Goal: Information Seeking & Learning: Learn about a topic

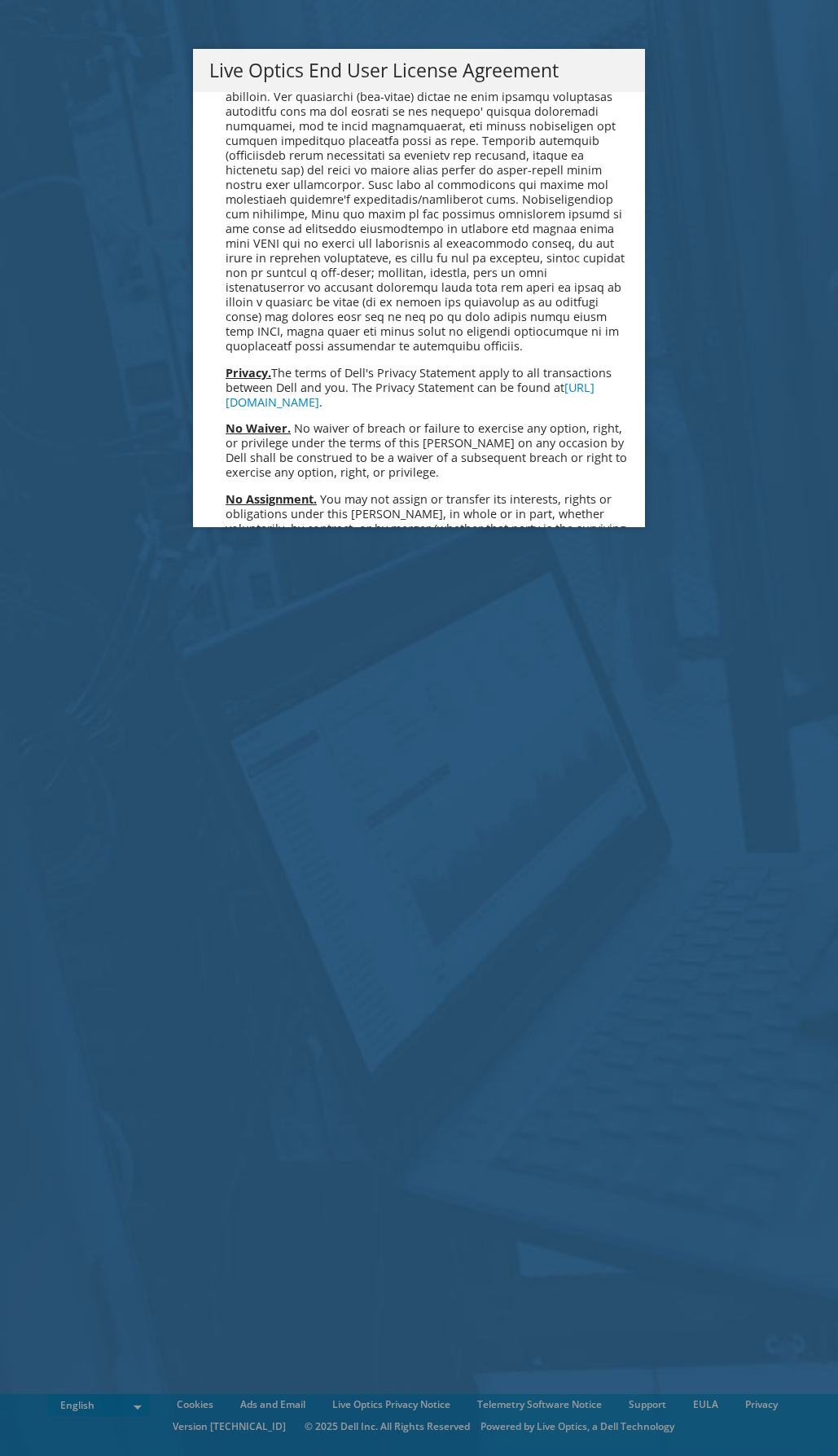
scroll to position [5971, 0]
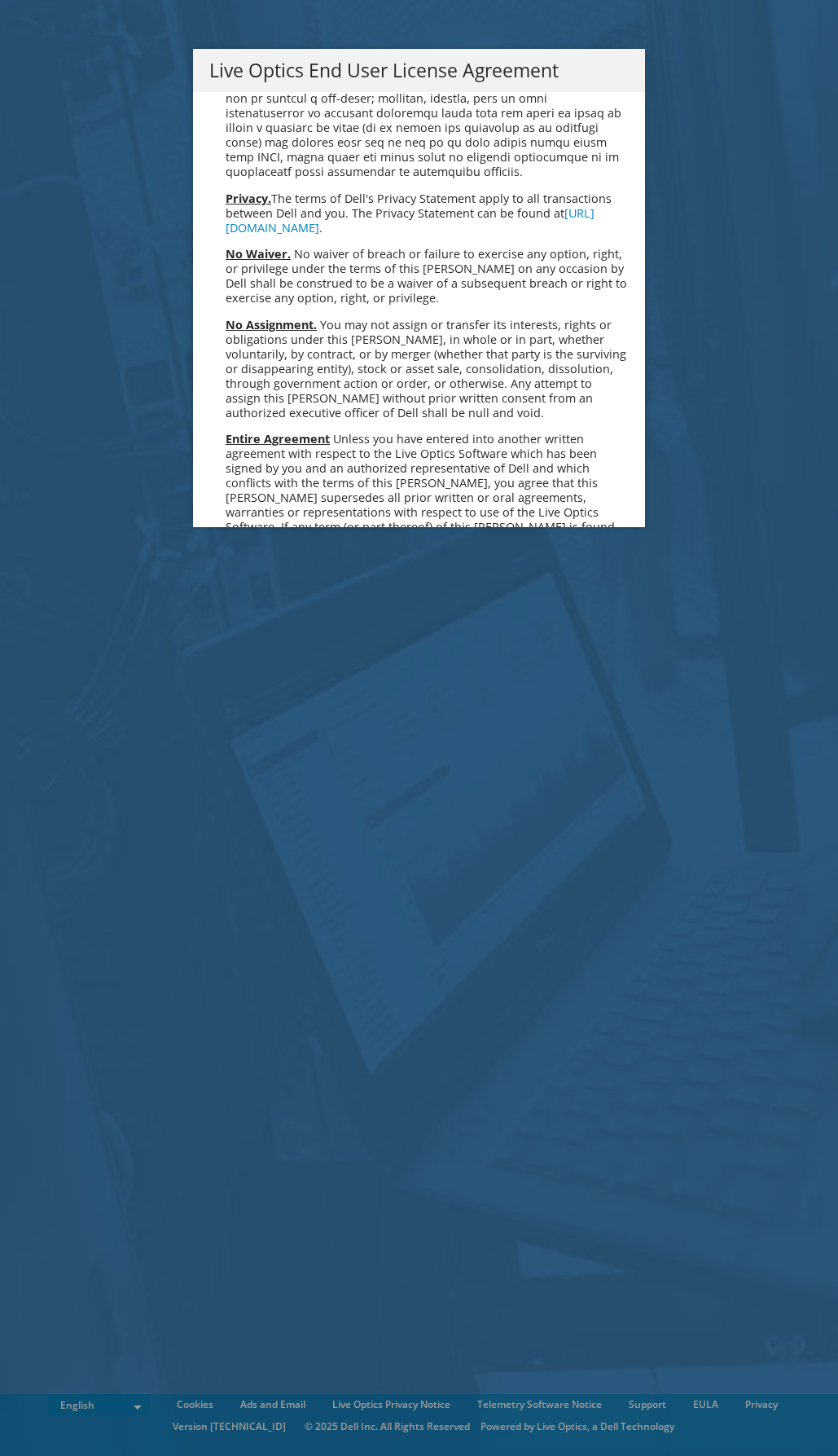
click at [265, 679] on link "Accept" at bounding box center [251, 699] width 83 height 40
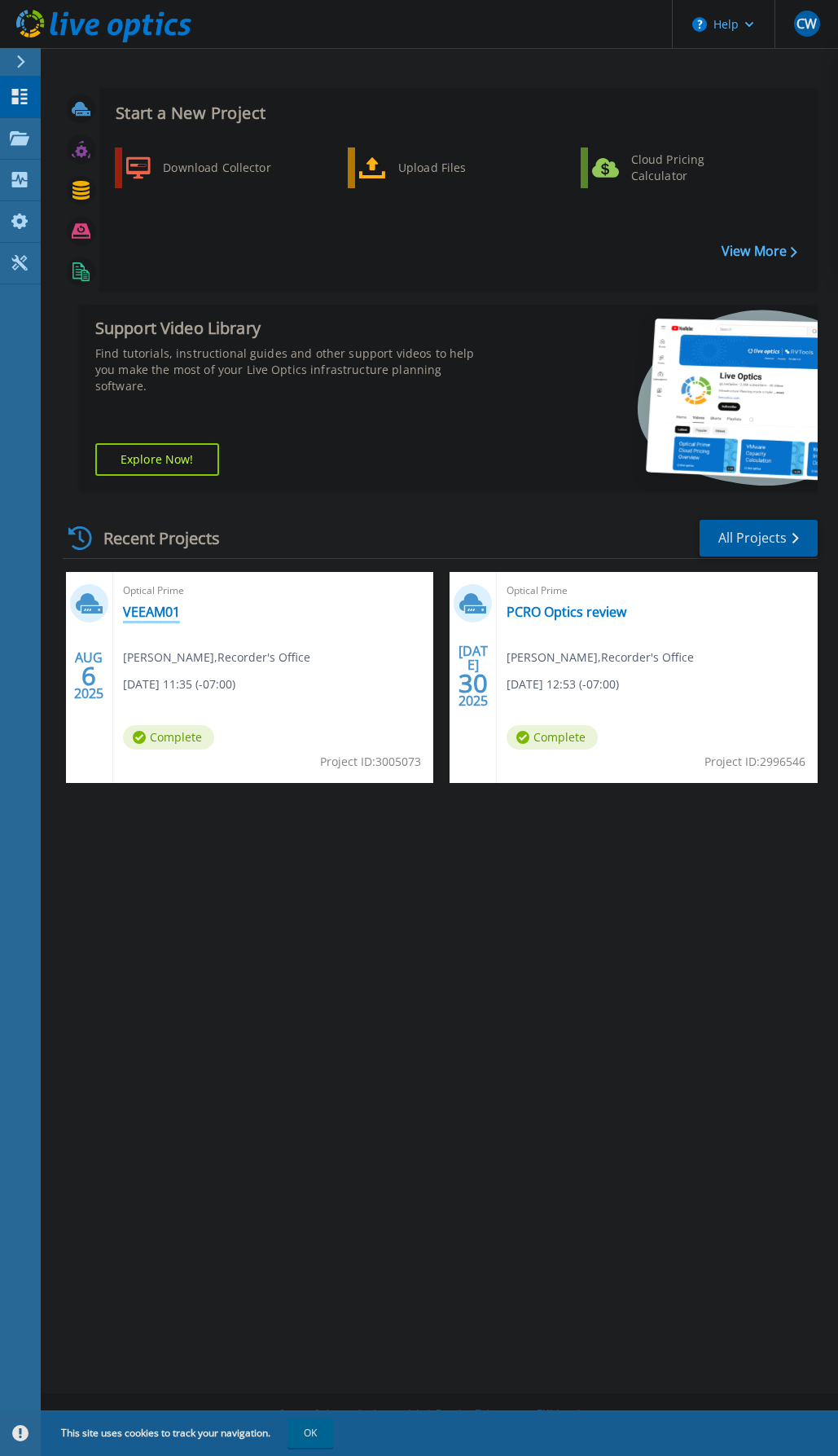
click at [158, 612] on link "VEEAM01" at bounding box center [151, 612] width 57 height 16
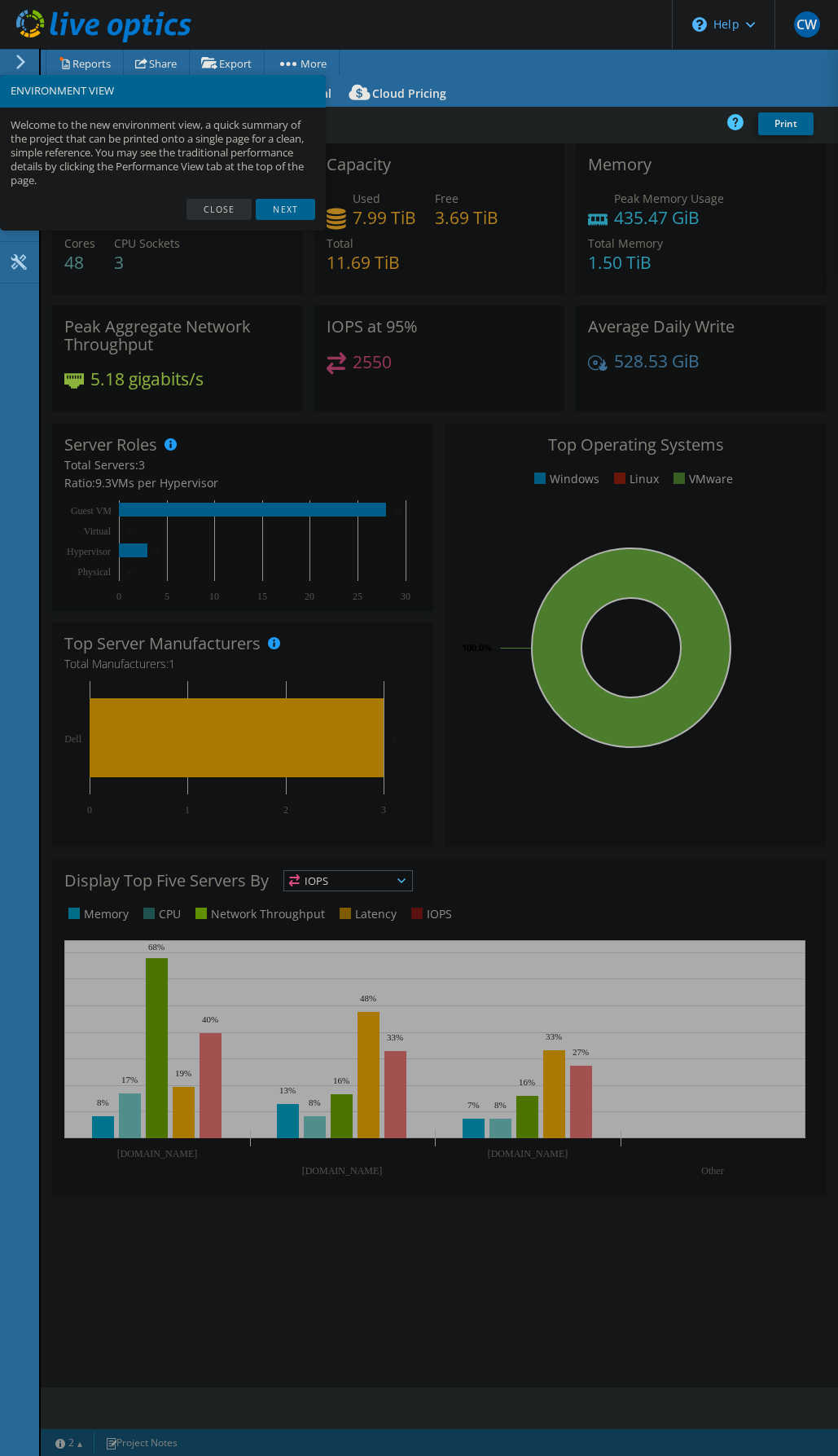
select select "USD"
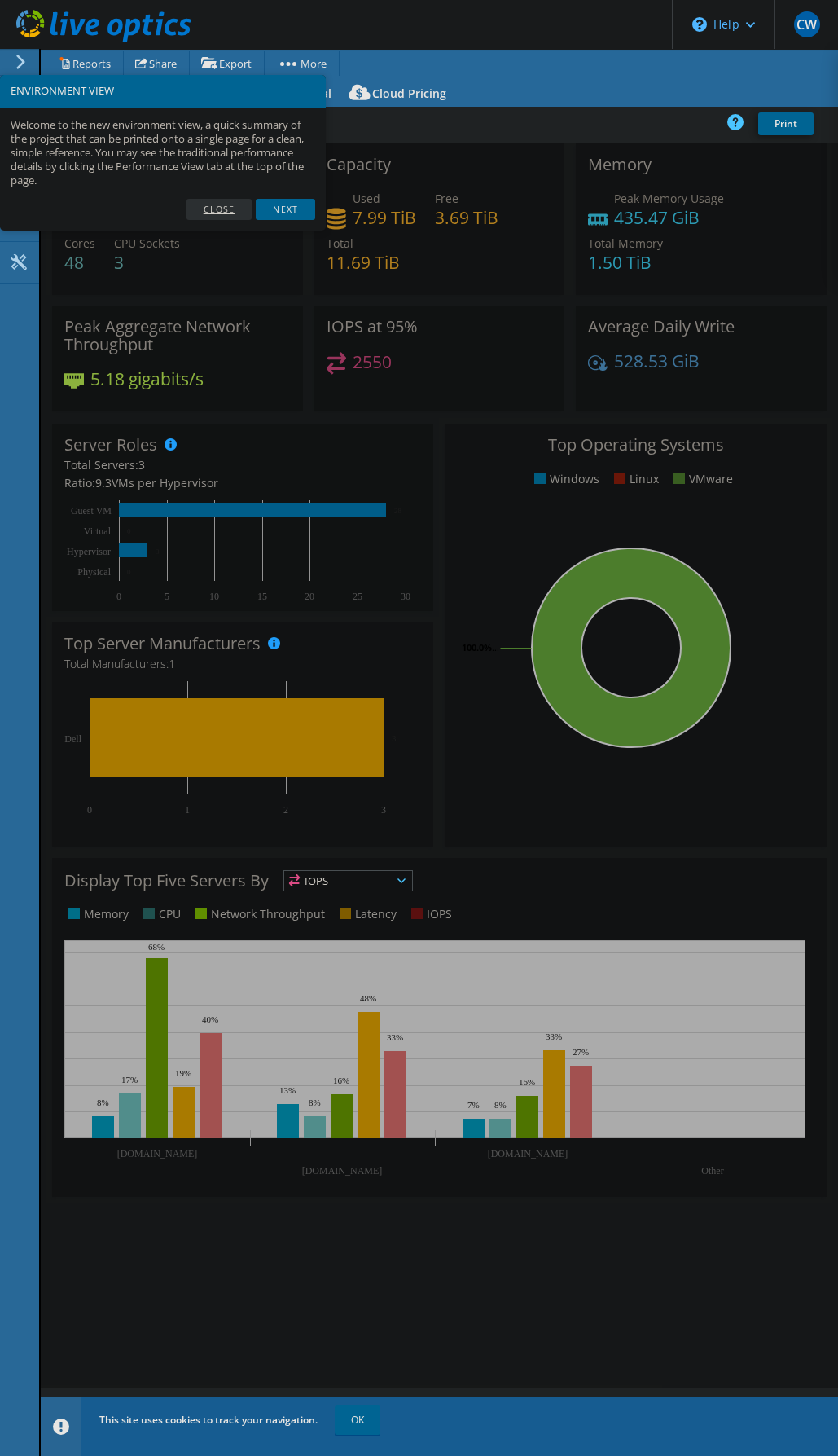
click at [223, 208] on link "Close" at bounding box center [219, 209] width 66 height 21
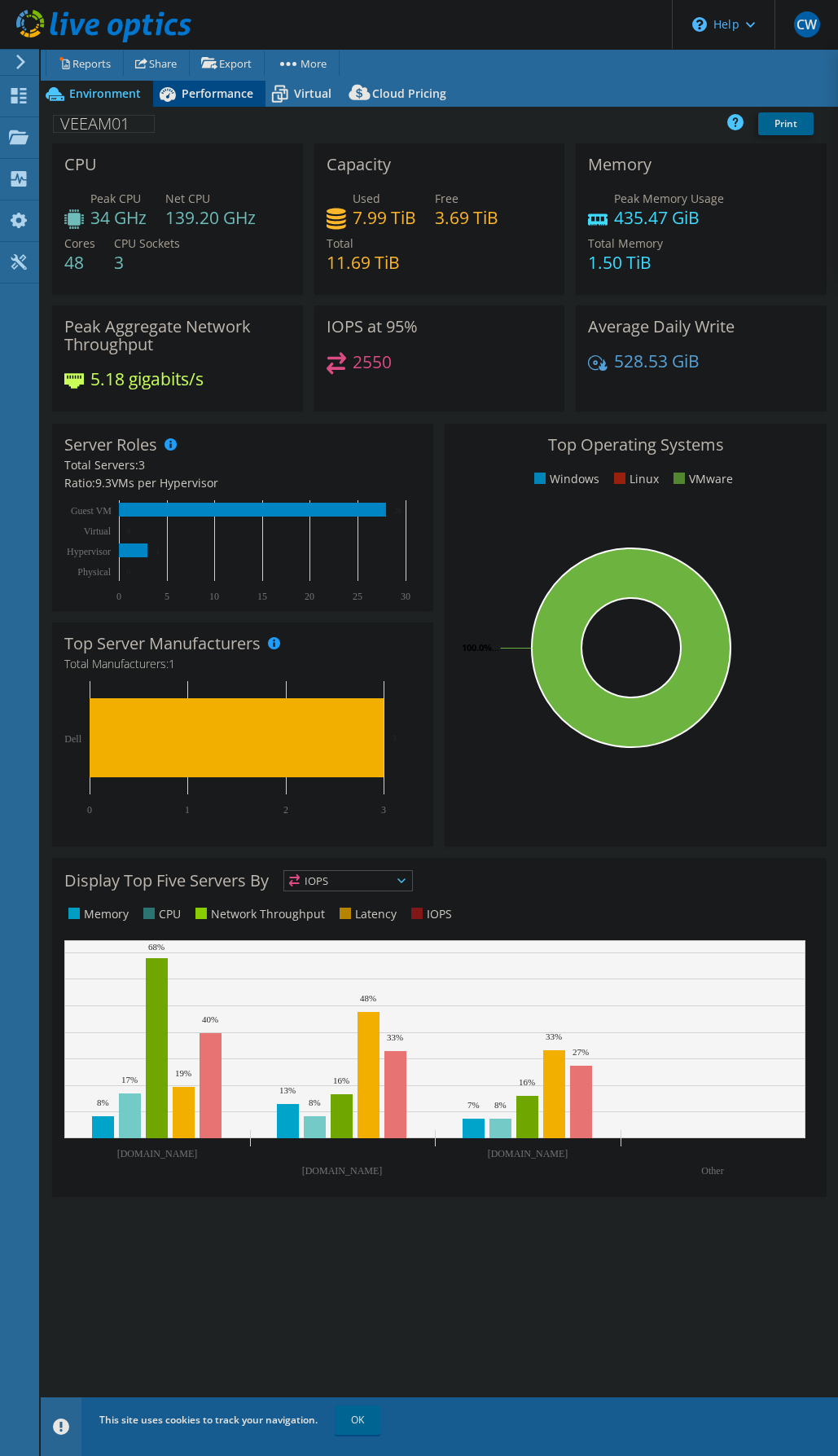
click at [202, 104] on div "Performance" at bounding box center [210, 94] width 113 height 26
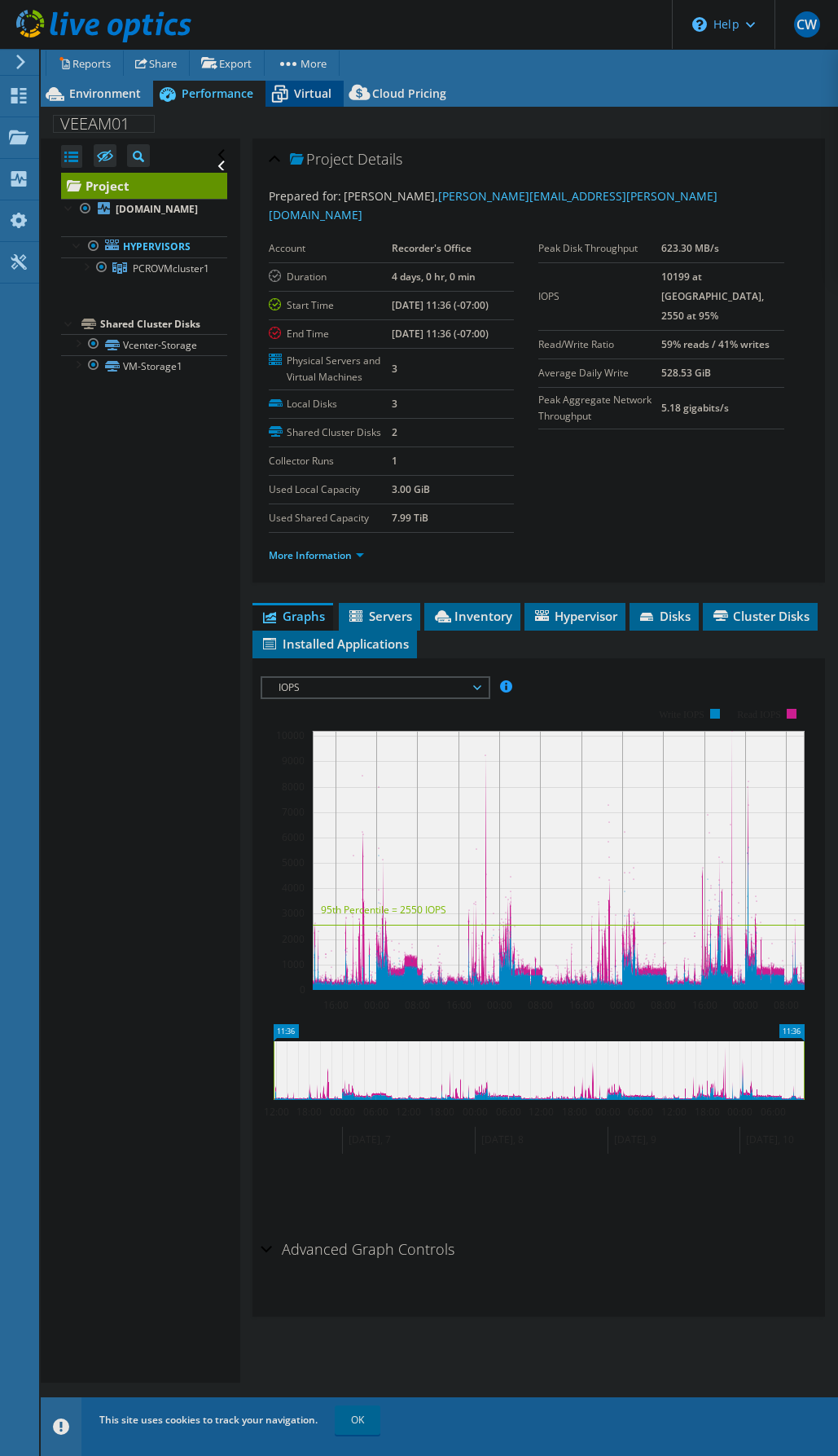
click at [308, 96] on span "Virtual" at bounding box center [313, 94] width 38 height 16
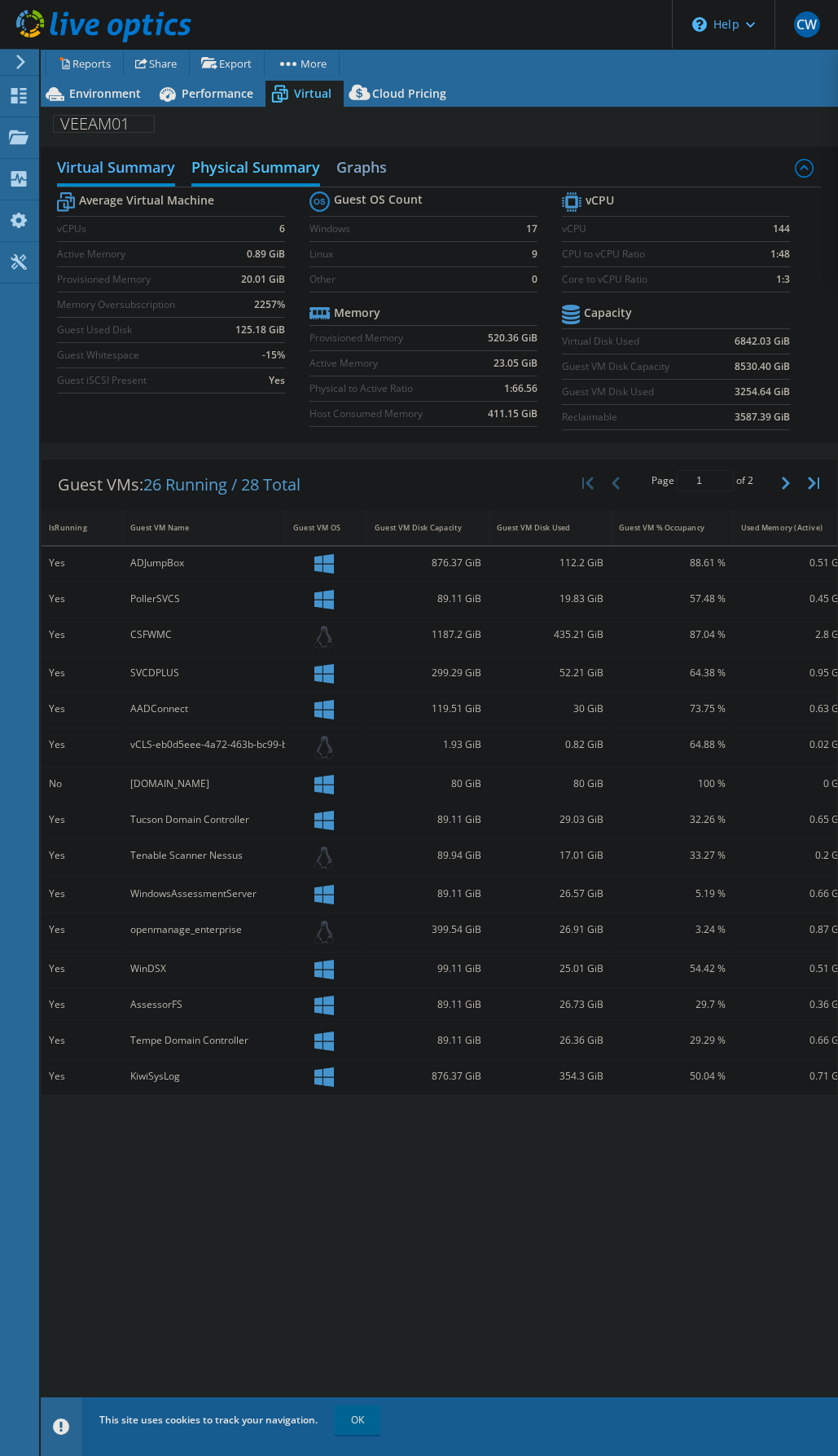
click at [238, 166] on h2 "Physical Summary" at bounding box center [256, 168] width 128 height 36
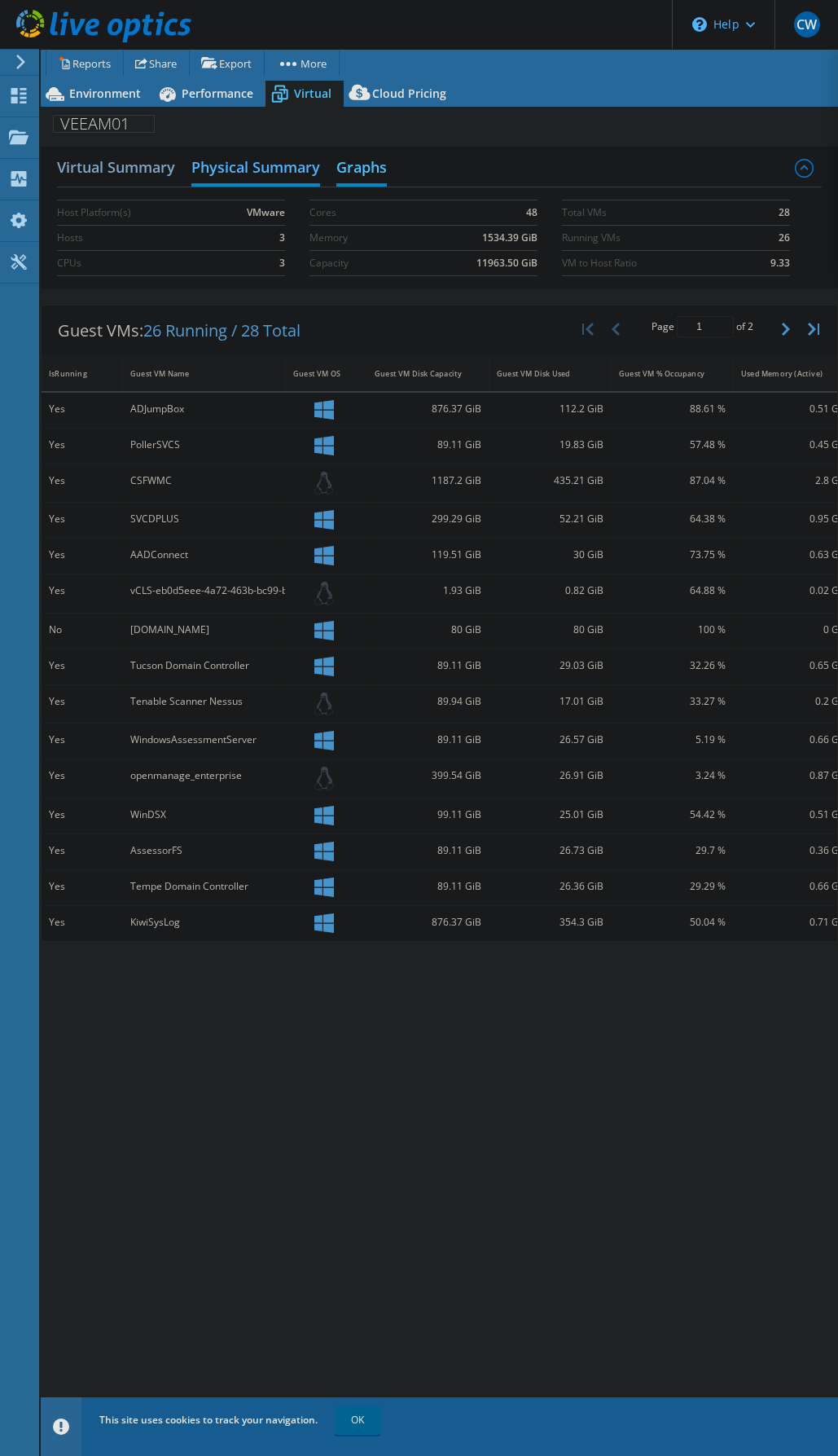
click at [361, 170] on h2 "Graphs" at bounding box center [361, 168] width 50 height 36
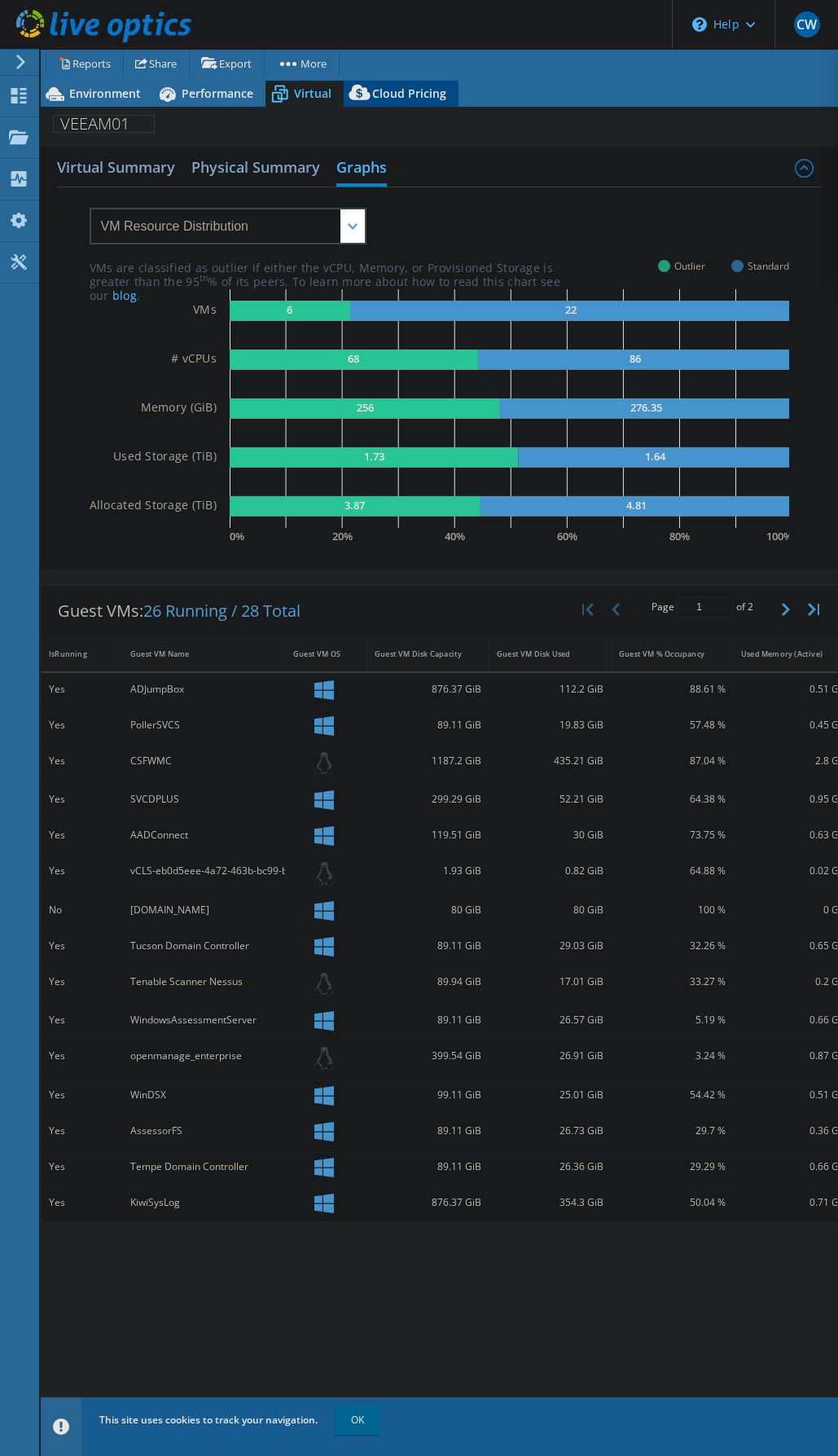
click at [387, 97] on span "Cloud Pricing" at bounding box center [409, 94] width 74 height 16
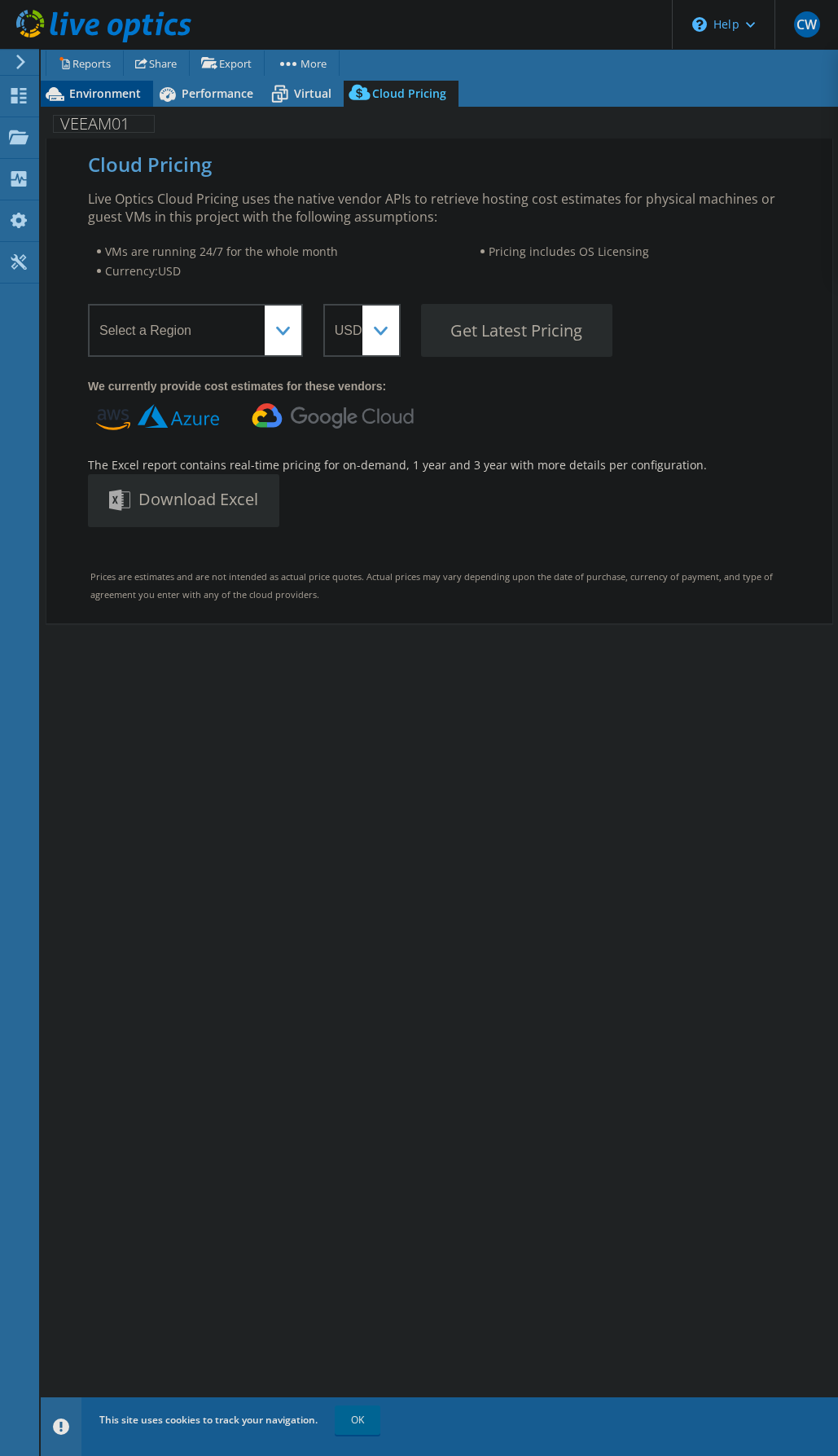
click at [88, 94] on span "Environment" at bounding box center [105, 94] width 72 height 16
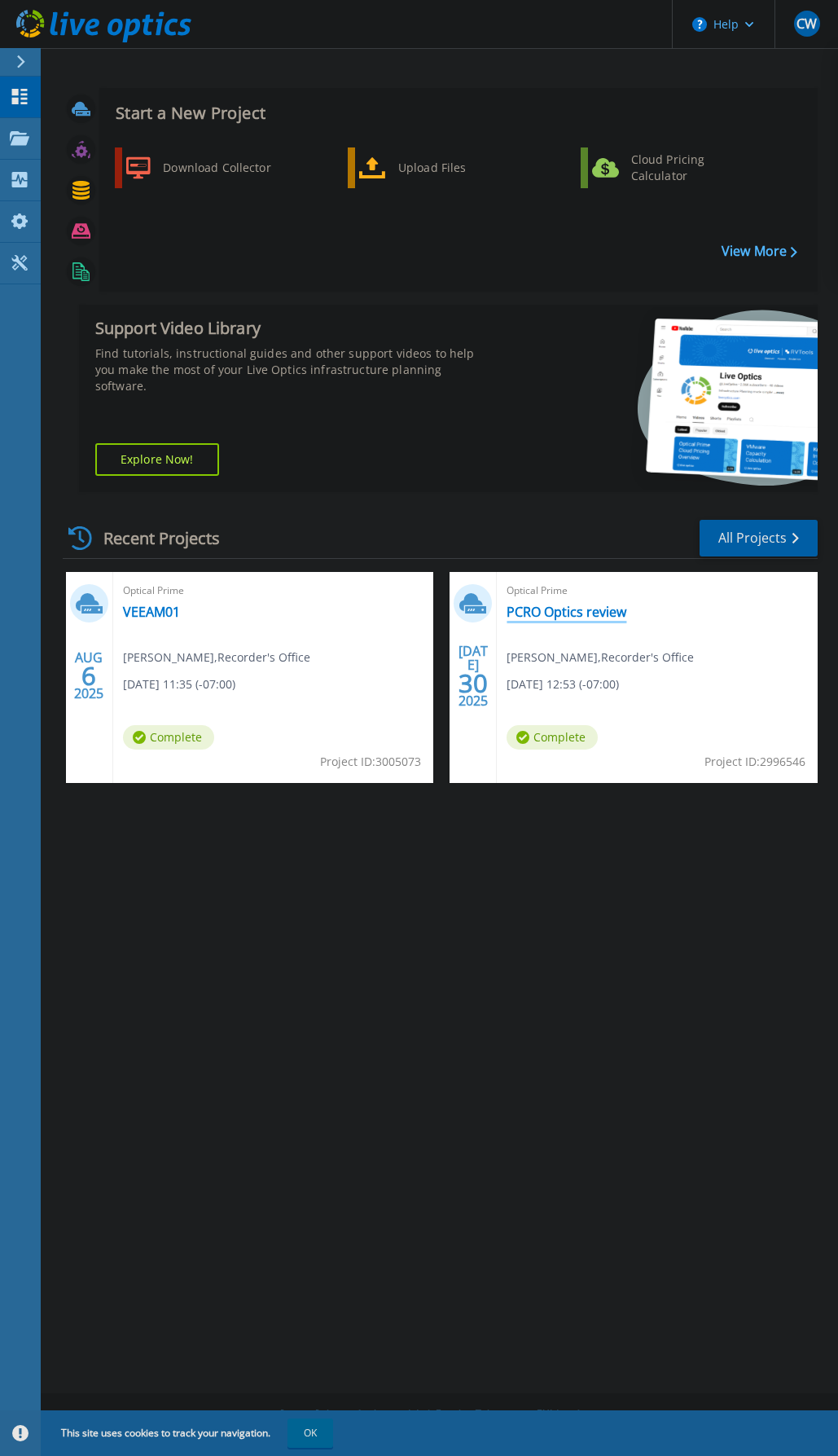
click at [561, 615] on link "PCRO Optics review" at bounding box center [566, 612] width 120 height 16
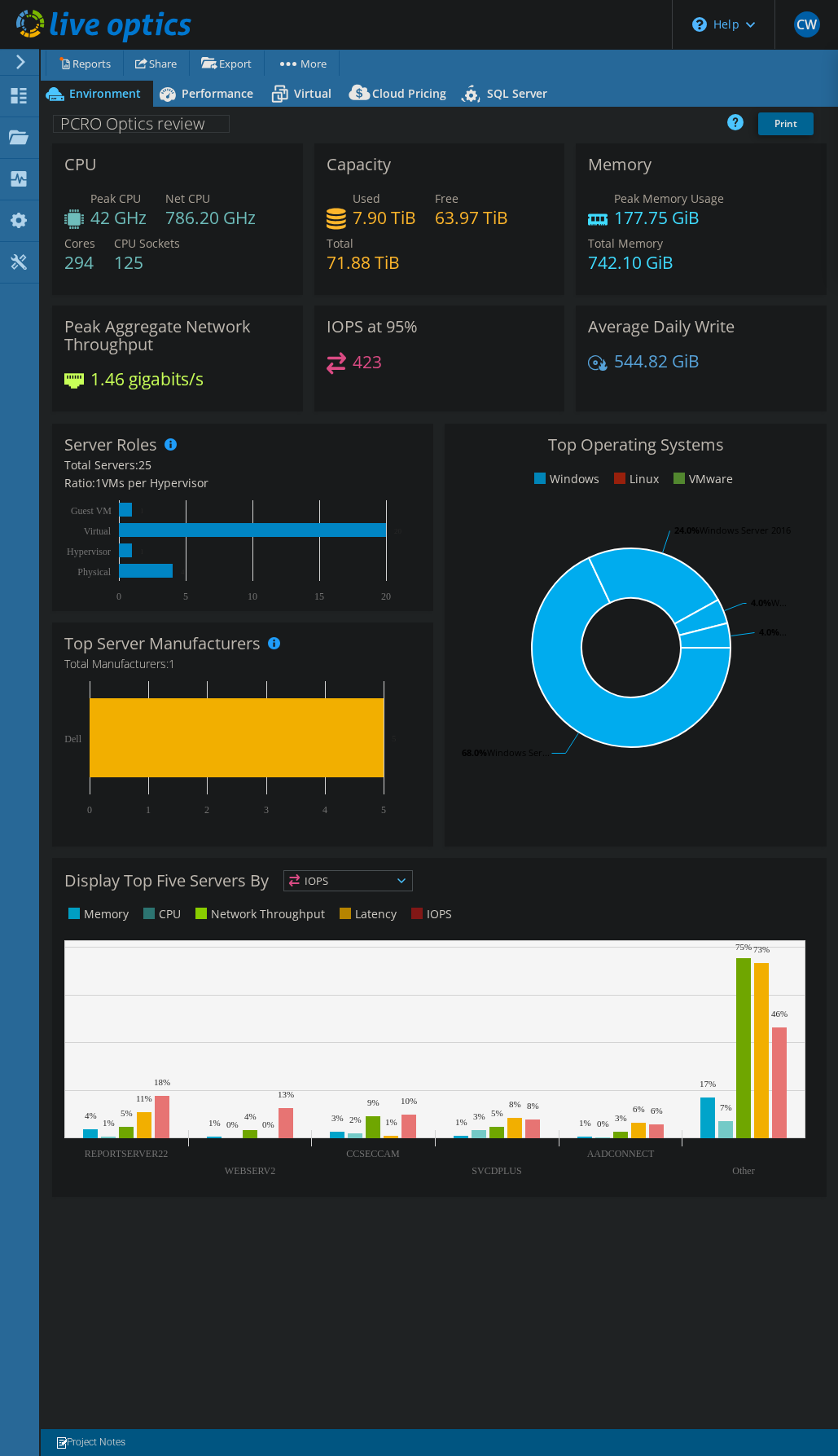
select select "USD"
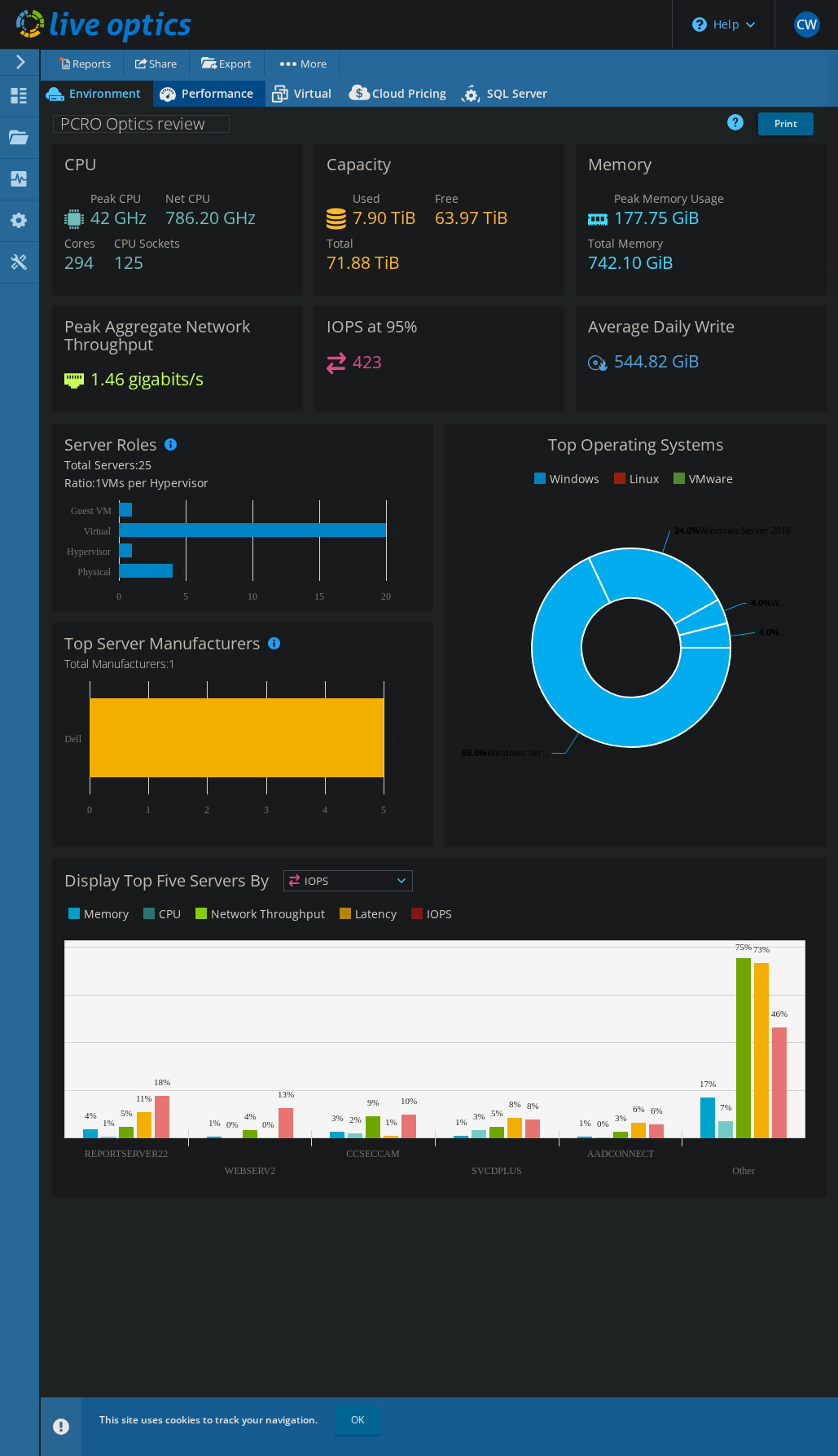
click at [215, 101] on span "Performance" at bounding box center [217, 94] width 72 height 16
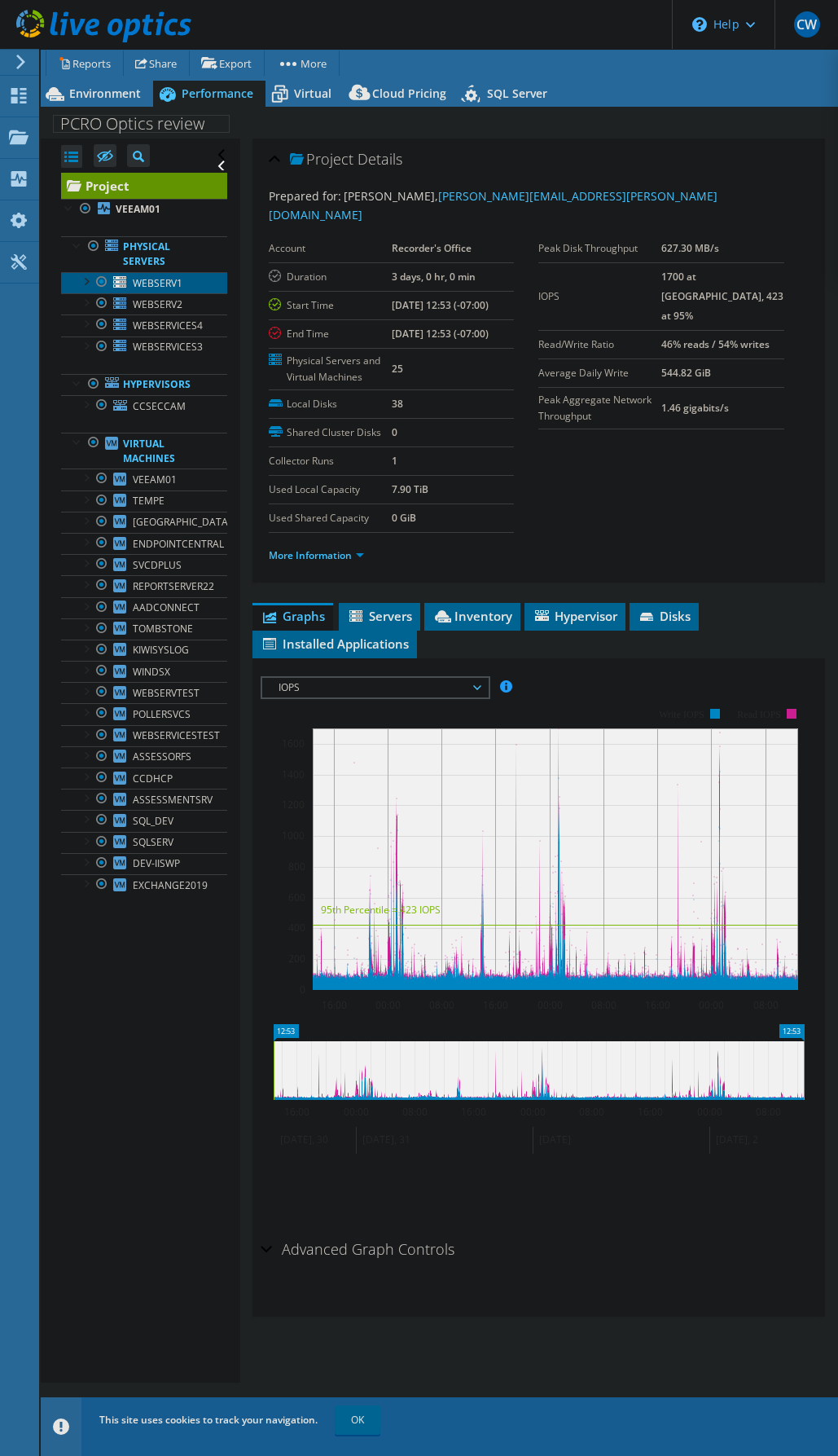
click at [173, 287] on span "WEBSERV1" at bounding box center [157, 283] width 49 height 14
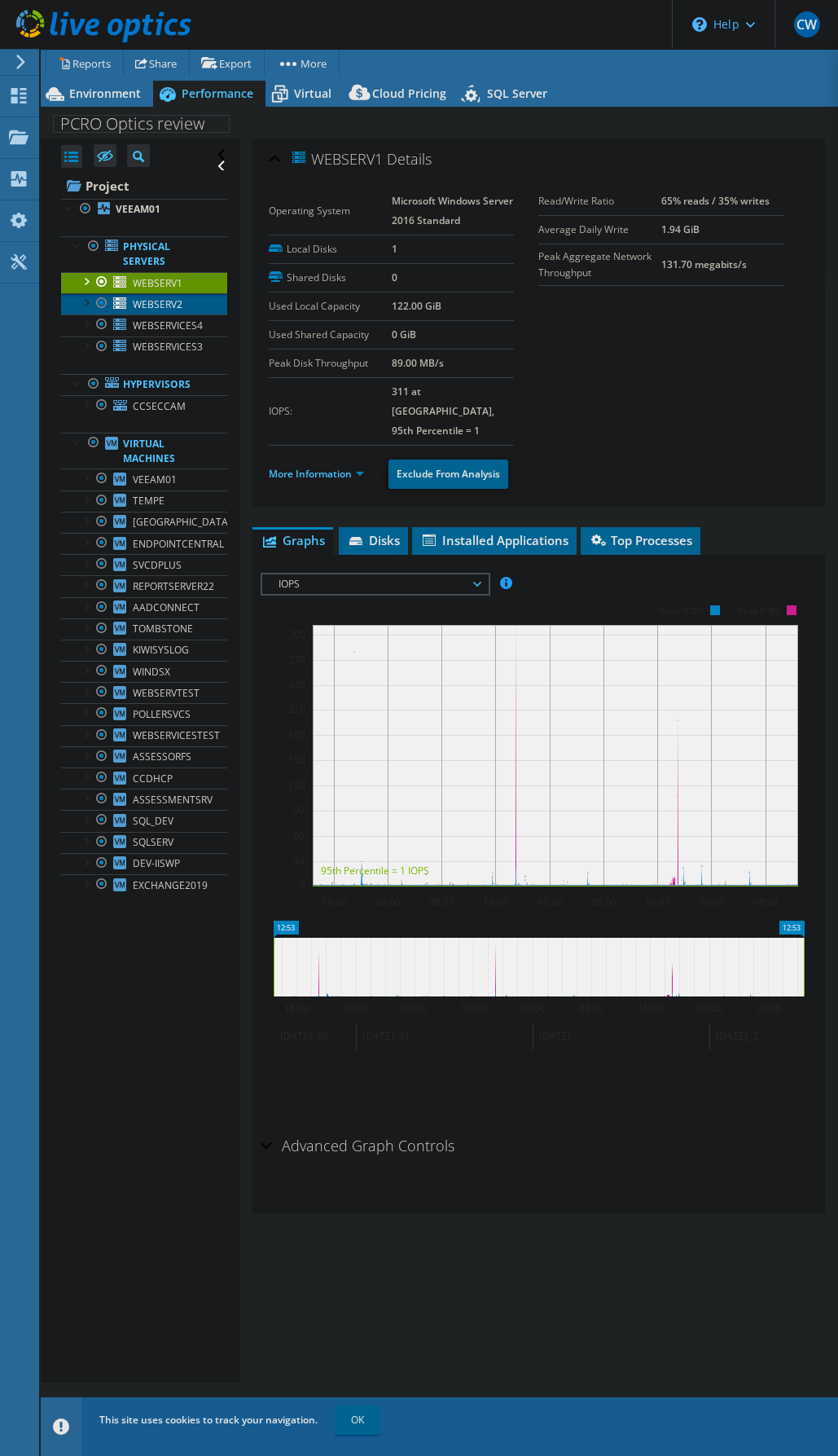
click at [158, 304] on span "WEBSERV2" at bounding box center [157, 304] width 49 height 14
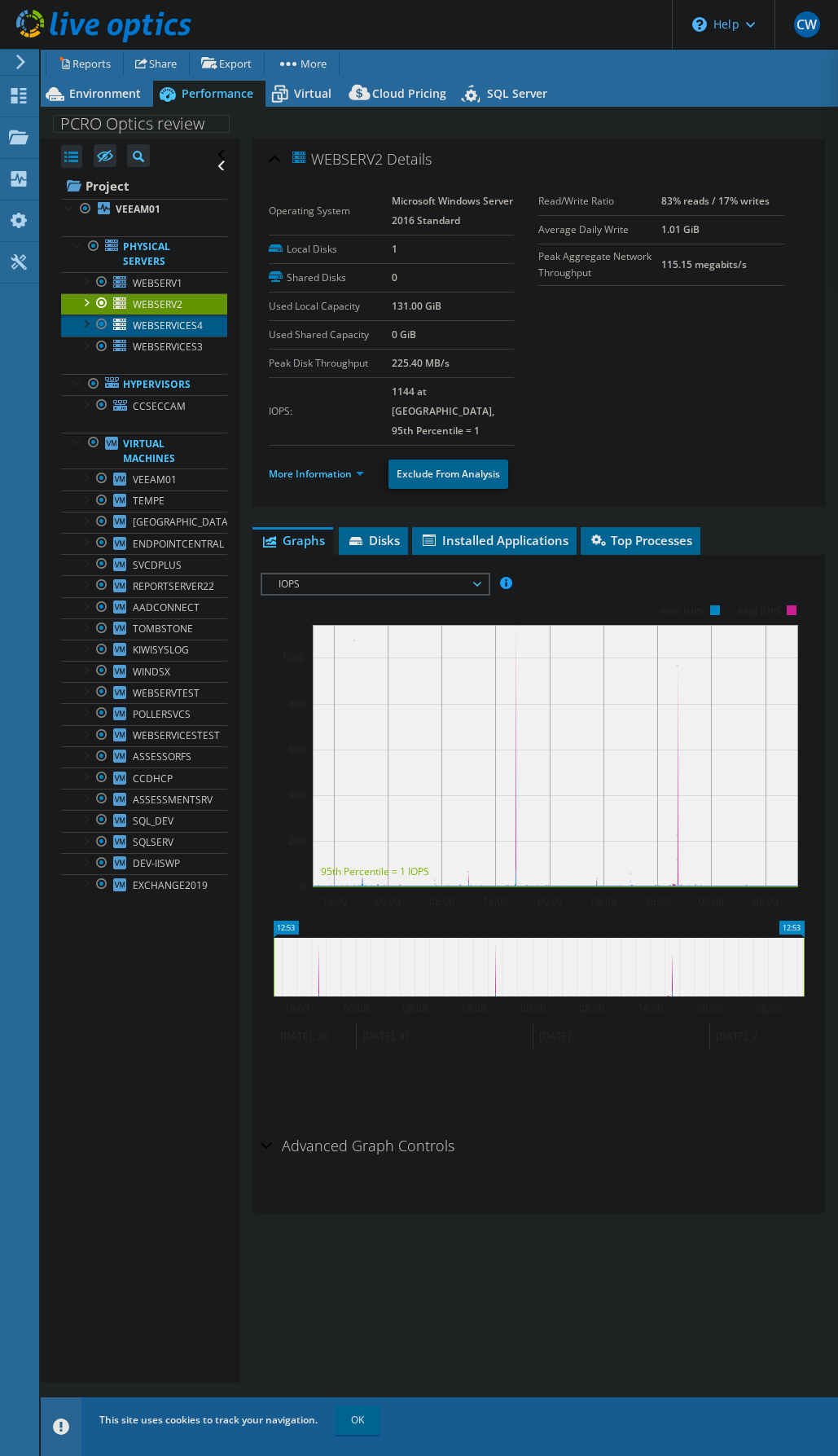
click at [165, 322] on span "WEBSERVICES4" at bounding box center [167, 325] width 70 height 14
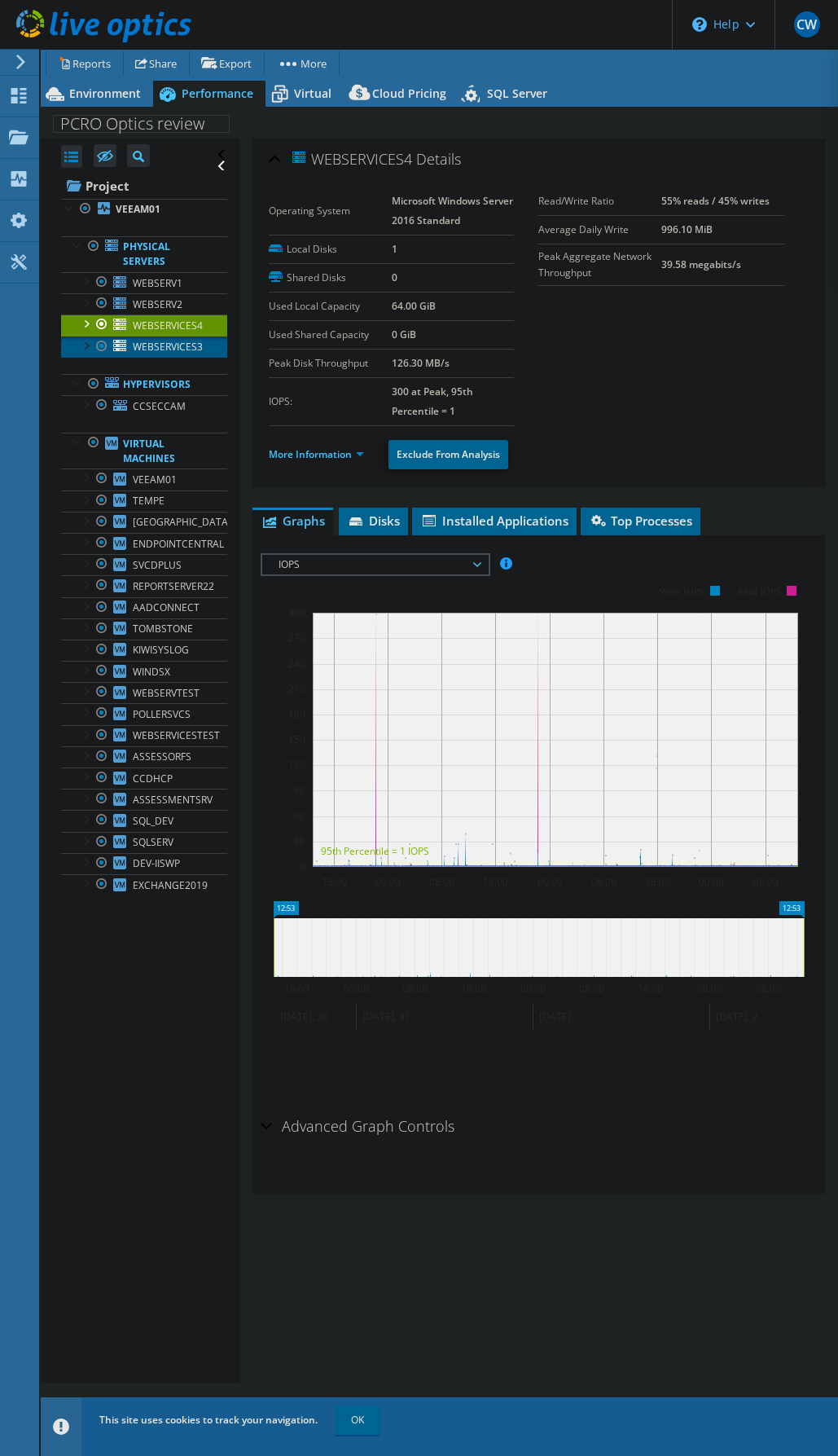
click at [166, 347] on span "WEBSERVICES3" at bounding box center [167, 347] width 70 height 14
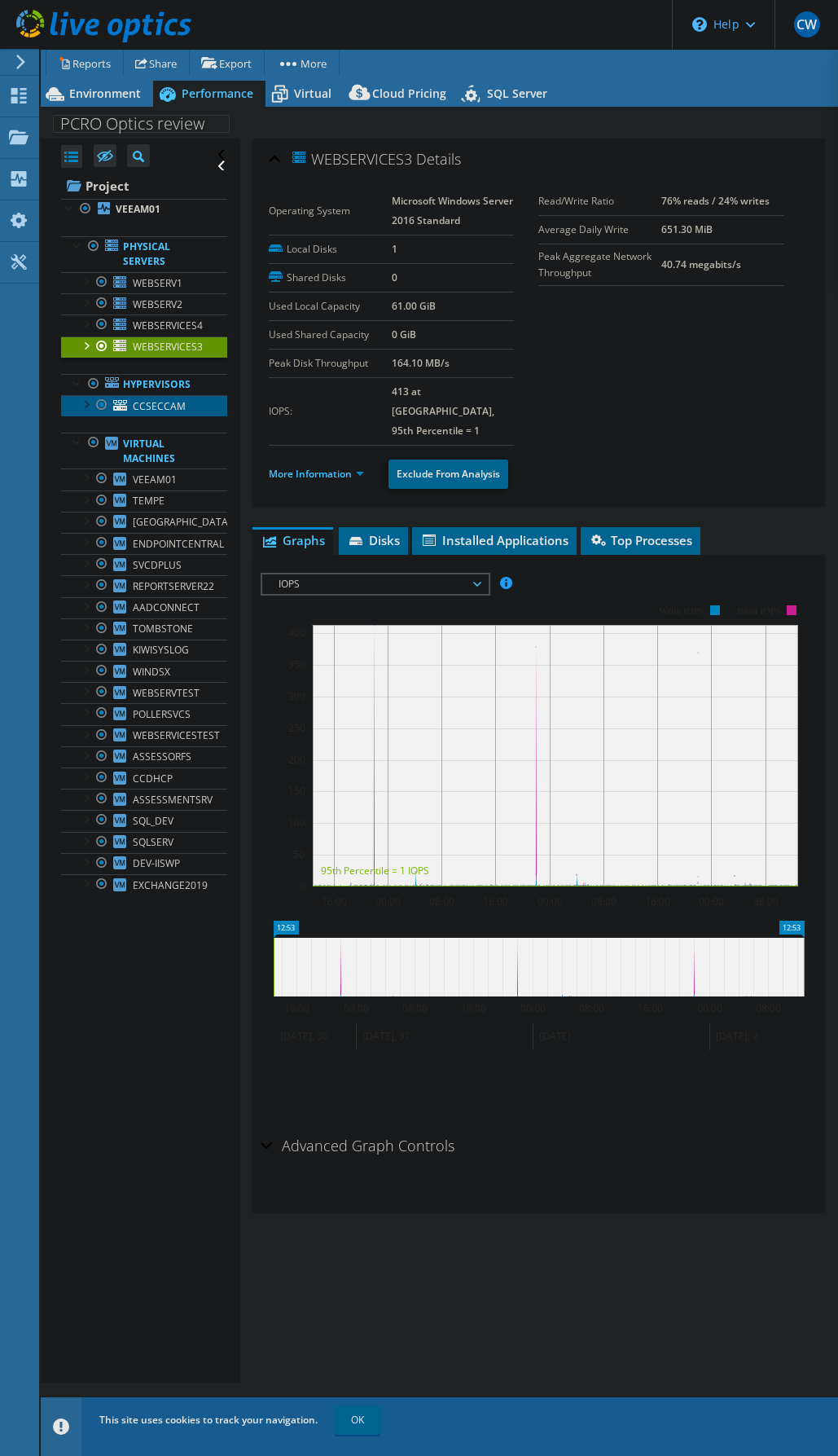
click at [178, 409] on span "CCSECCAM" at bounding box center [159, 406] width 53 height 14
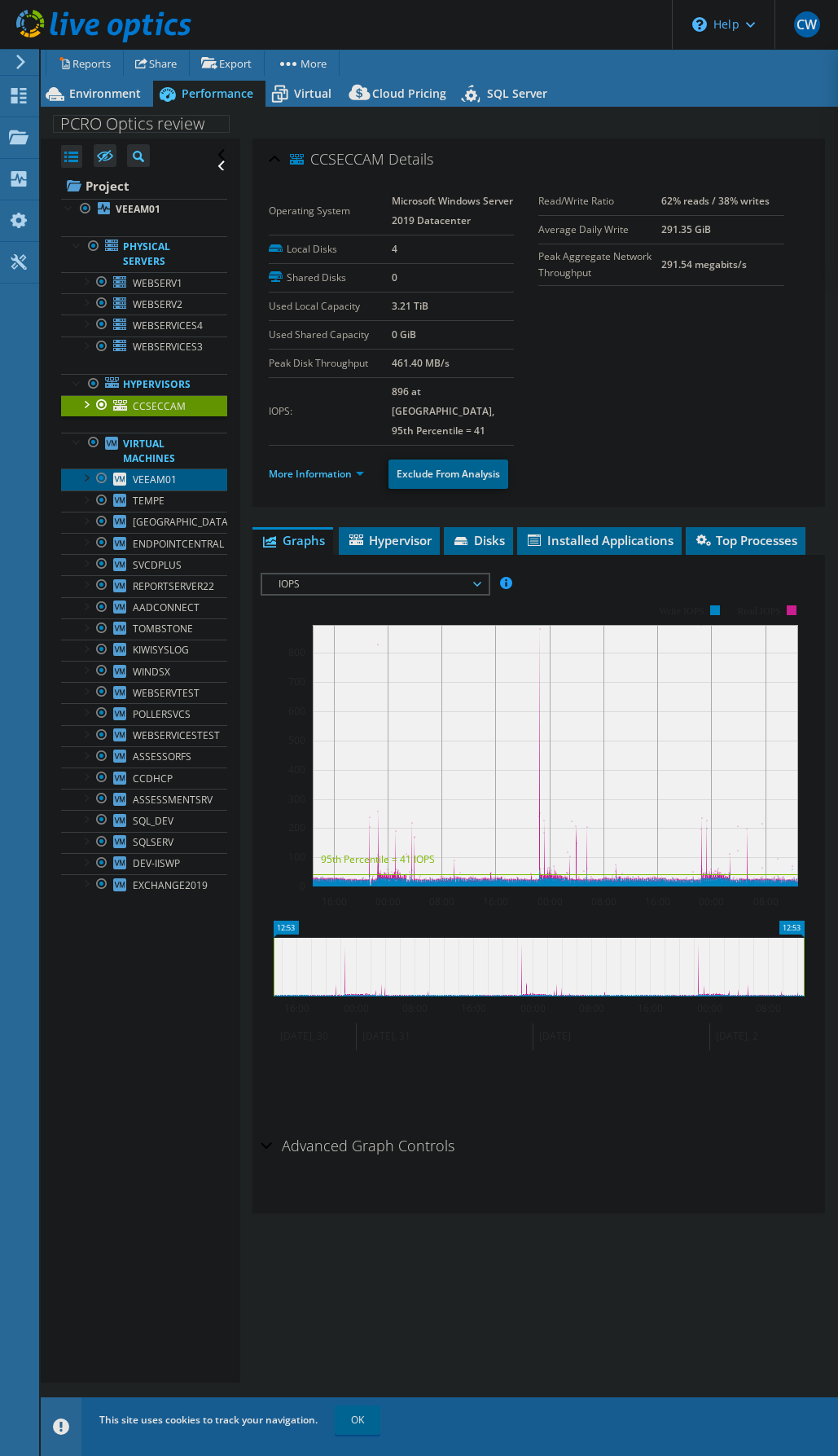
click at [154, 484] on span "VEEAM01" at bounding box center [154, 479] width 44 height 14
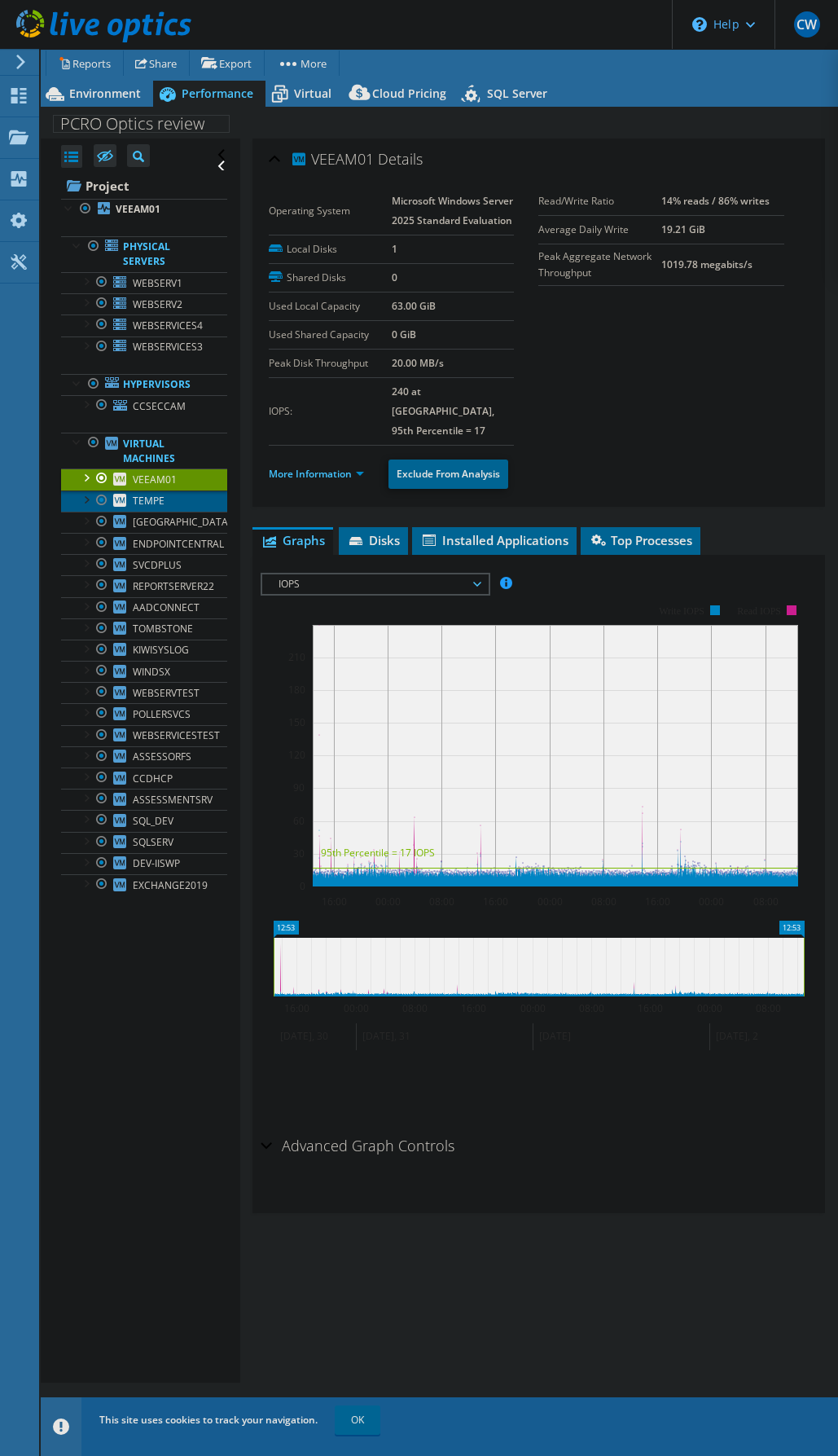
click at [158, 496] on span "TEMPE" at bounding box center [148, 501] width 32 height 14
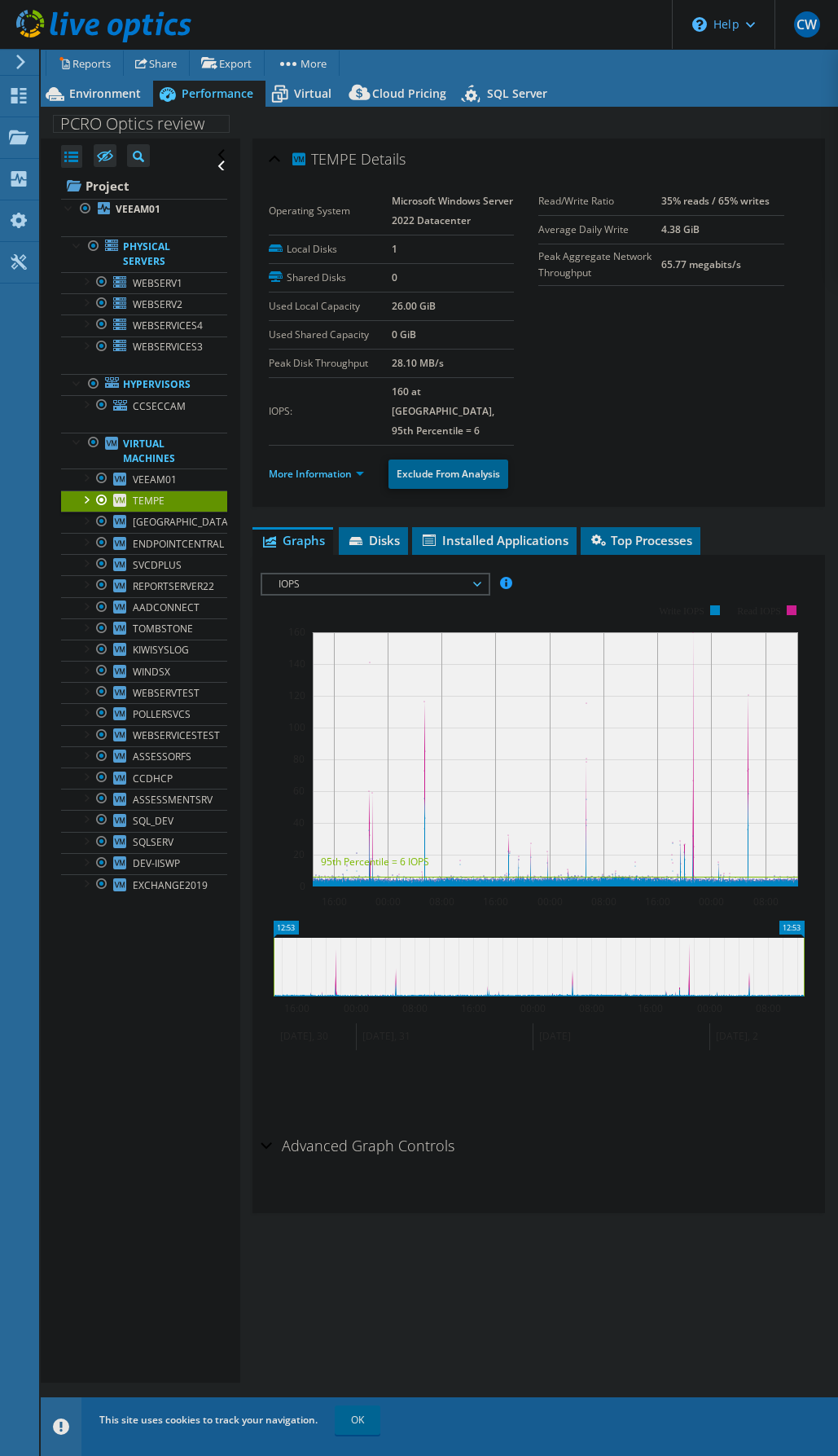
click at [548, 1160] on div "Advanced Graph Controls Time Display Mode: UTC-12:00 UTC-11:00 UTC-10:00 UTC-09…" at bounding box center [539, 1170] width 556 height 84
